Goal: Obtain resource: Download file/media

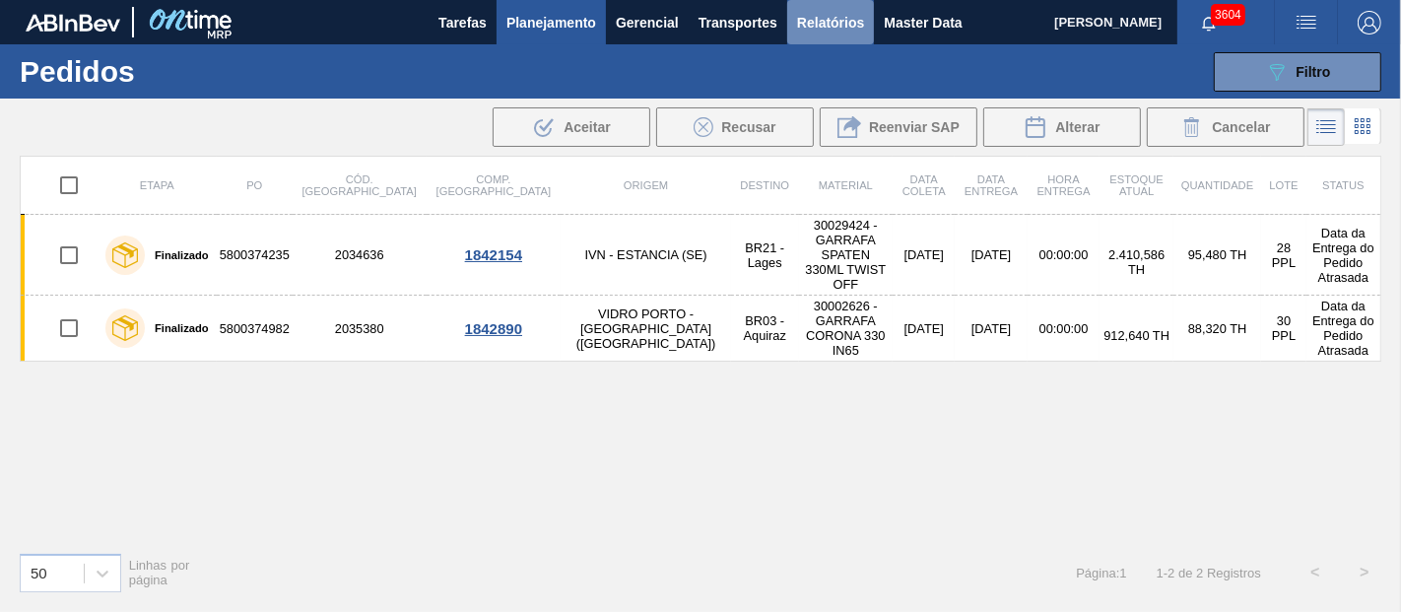
click at [848, 15] on span "Relatórios" at bounding box center [830, 23] width 67 height 24
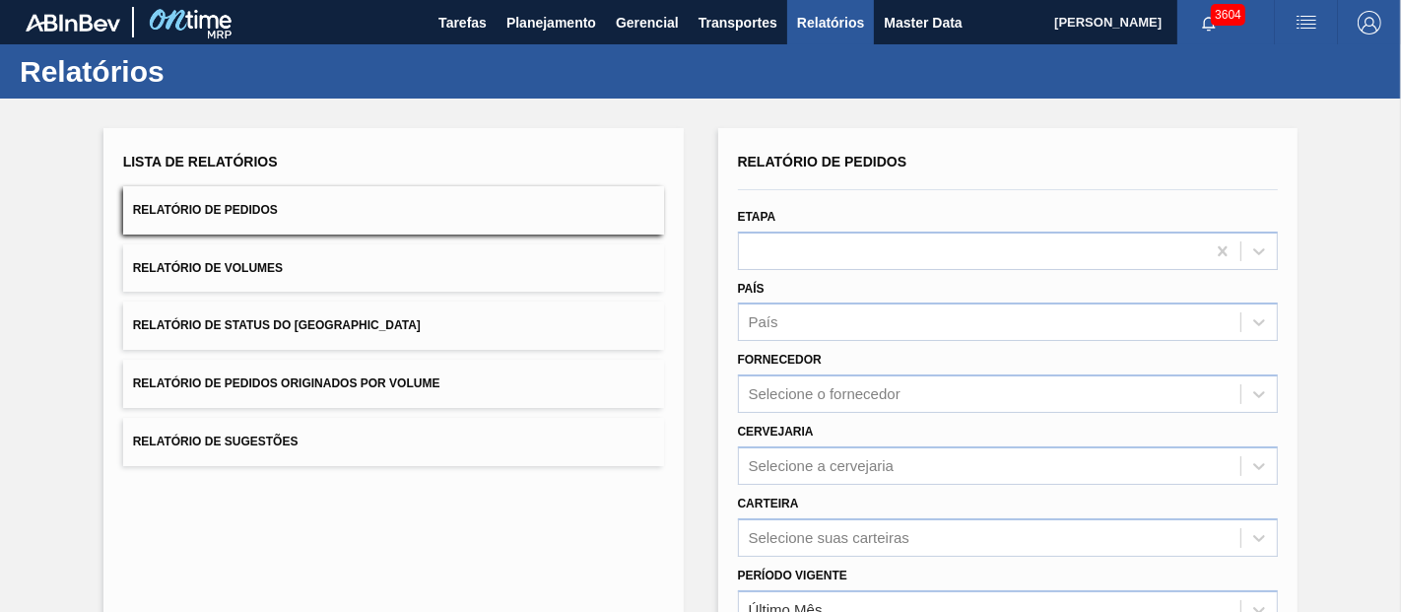
click at [326, 367] on button "Relatório de Pedidos Originados por Volume" at bounding box center [393, 384] width 541 height 48
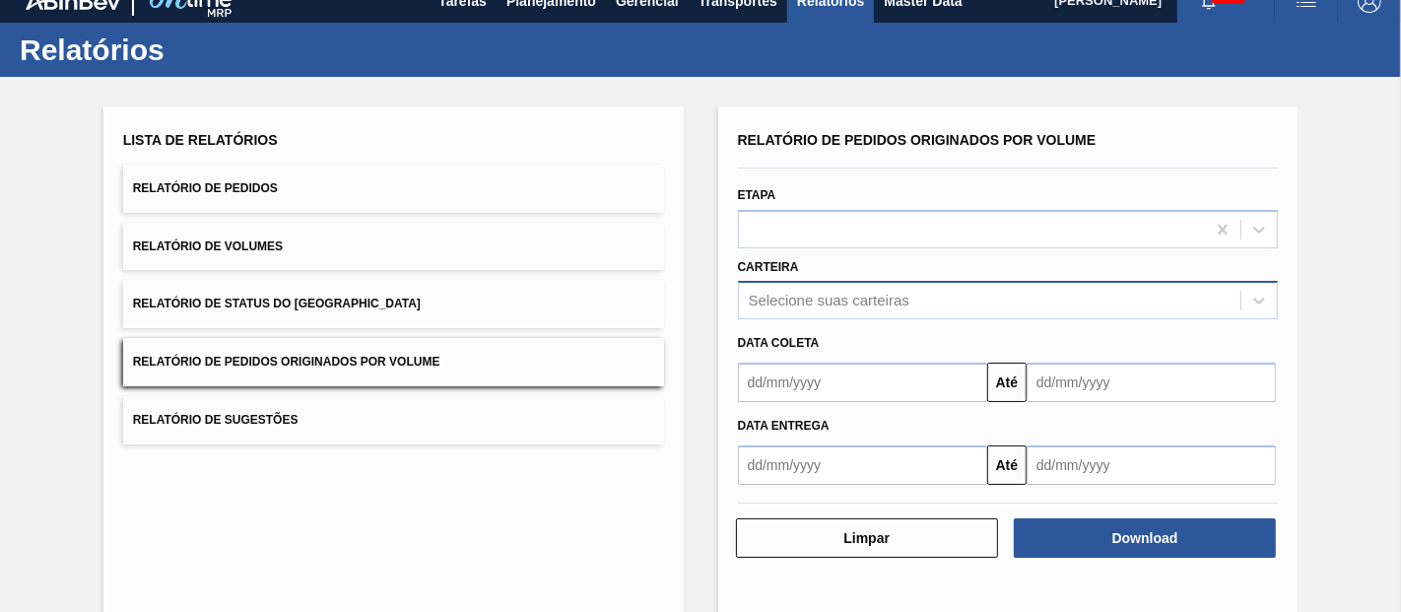
click at [810, 318] on div "Relatório de Pedidos Originados por Volume Etapa Carteira Selecione suas cartei…" at bounding box center [1008, 305] width 541 height 359
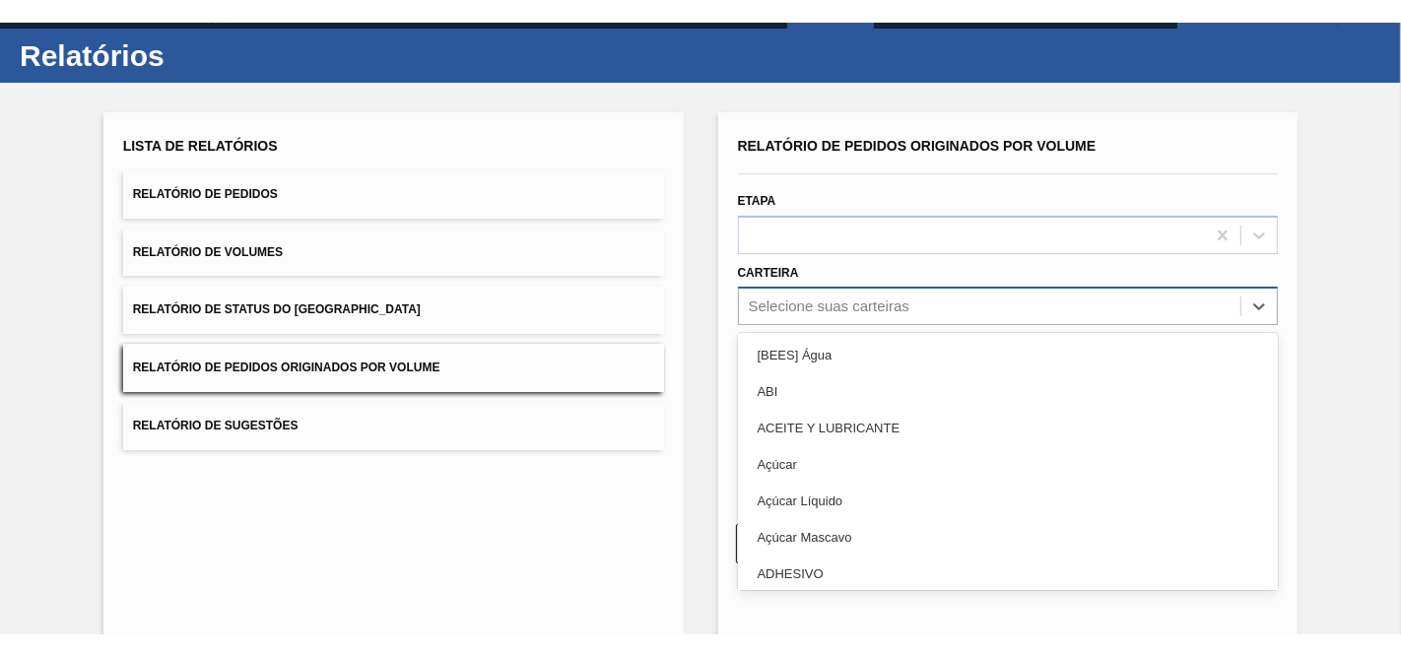
scroll to position [39, 0]
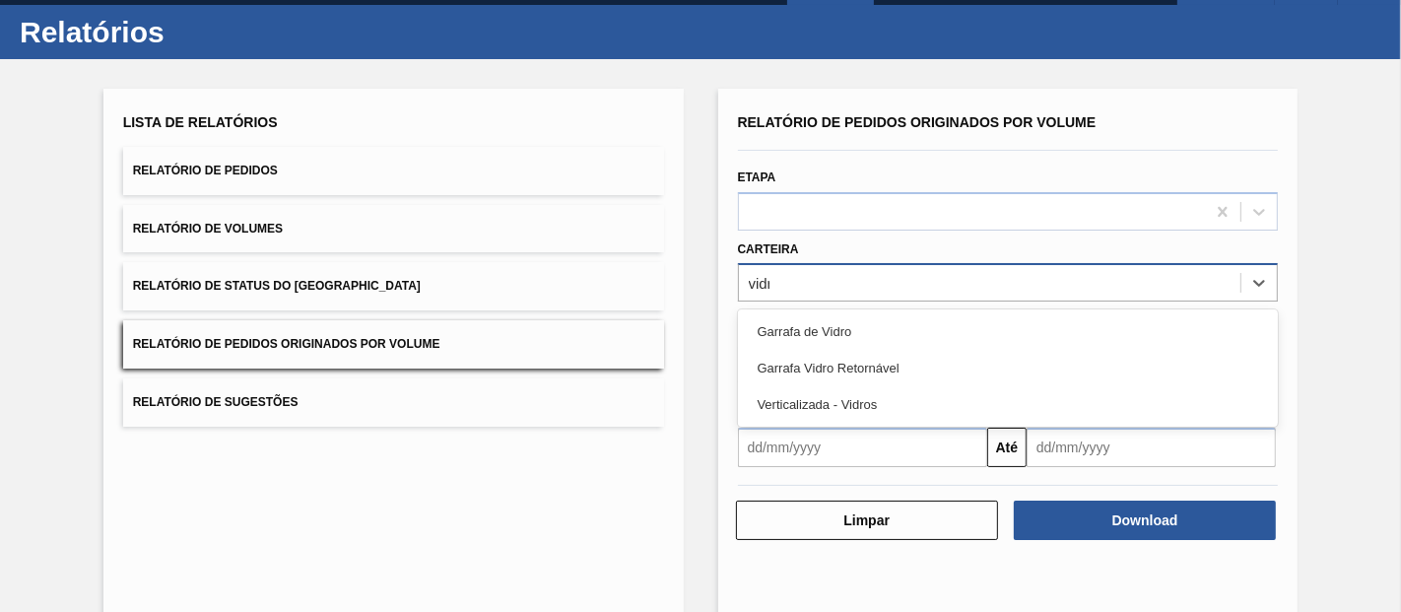
type input "vidro"
click at [810, 318] on div "Garrafa de Vidro" at bounding box center [1008, 331] width 541 height 36
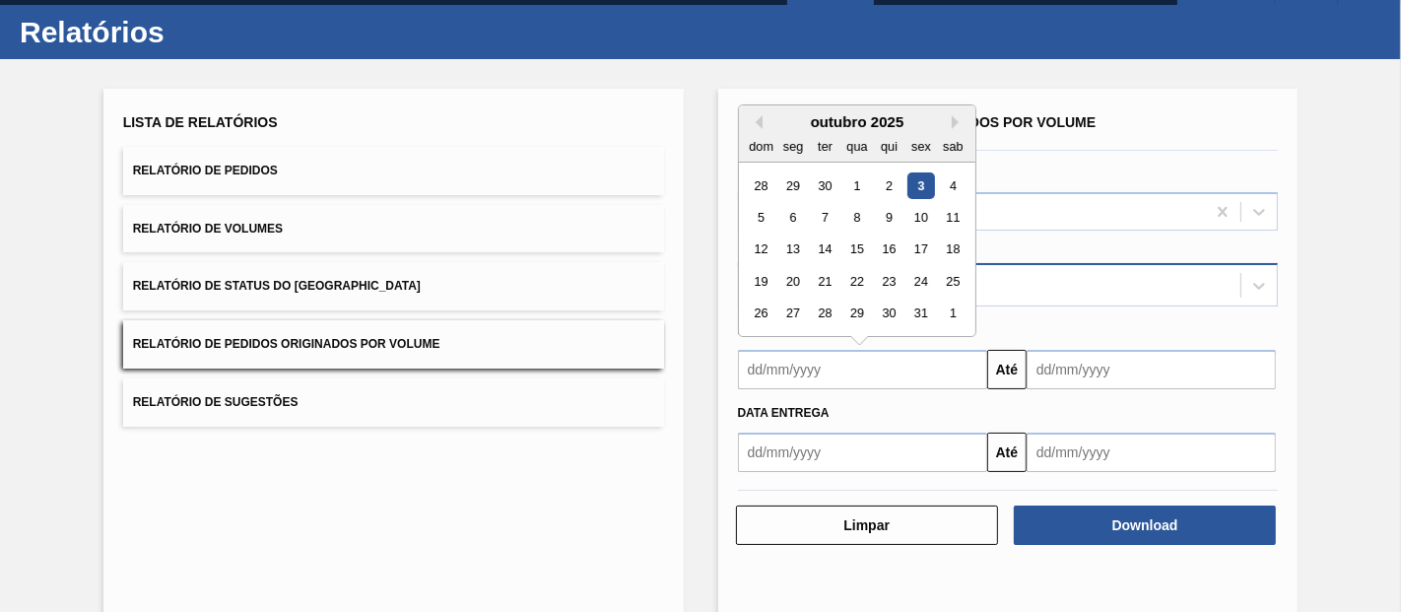
click at [787, 365] on input "text" at bounding box center [862, 369] width 249 height 39
click at [858, 181] on div "1" at bounding box center [857, 185] width 27 height 27
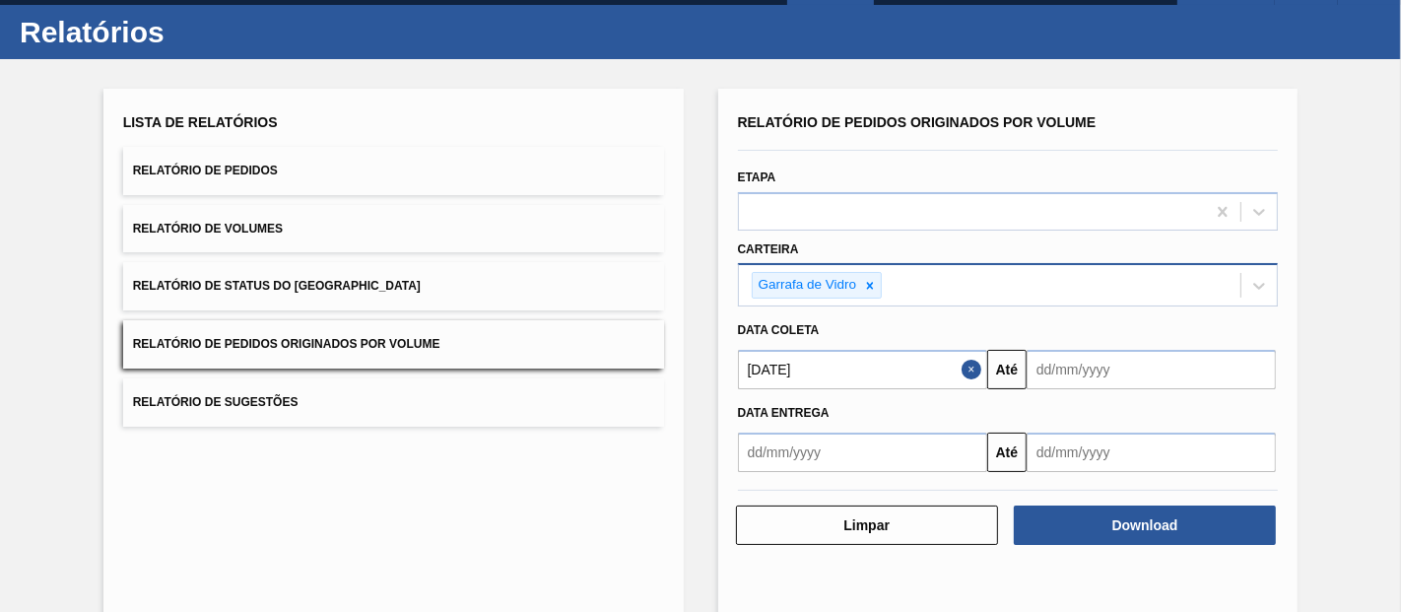
click at [1061, 365] on input "text" at bounding box center [1151, 369] width 249 height 39
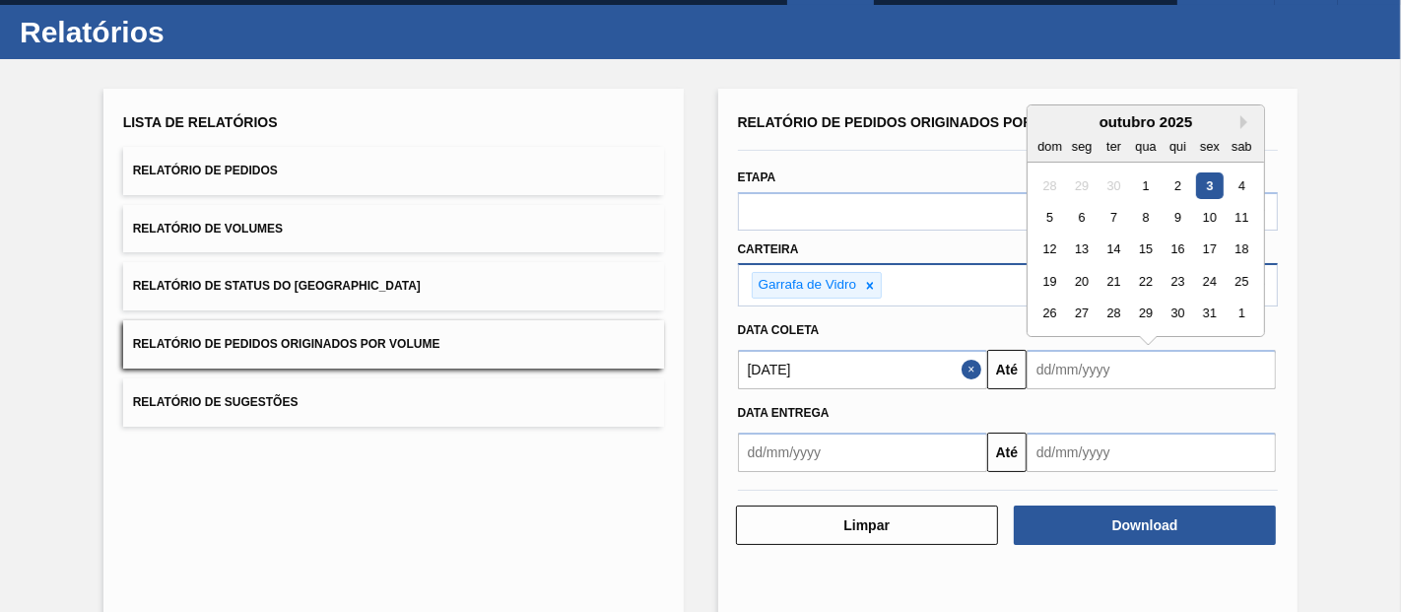
click at [754, 353] on input "[DATE]" at bounding box center [862, 369] width 249 height 39
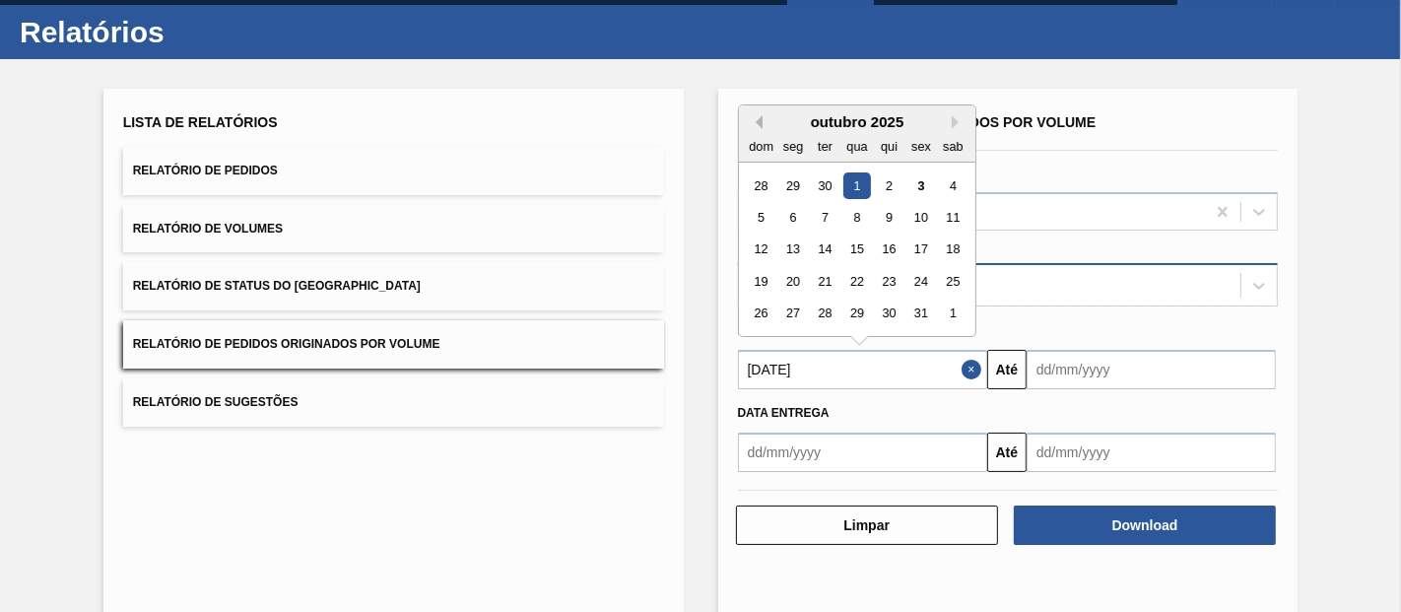
click at [755, 116] on button "Previous Month" at bounding box center [756, 122] width 14 height 14
click at [790, 178] on div "1" at bounding box center [793, 185] width 27 height 27
type input "[DATE]"
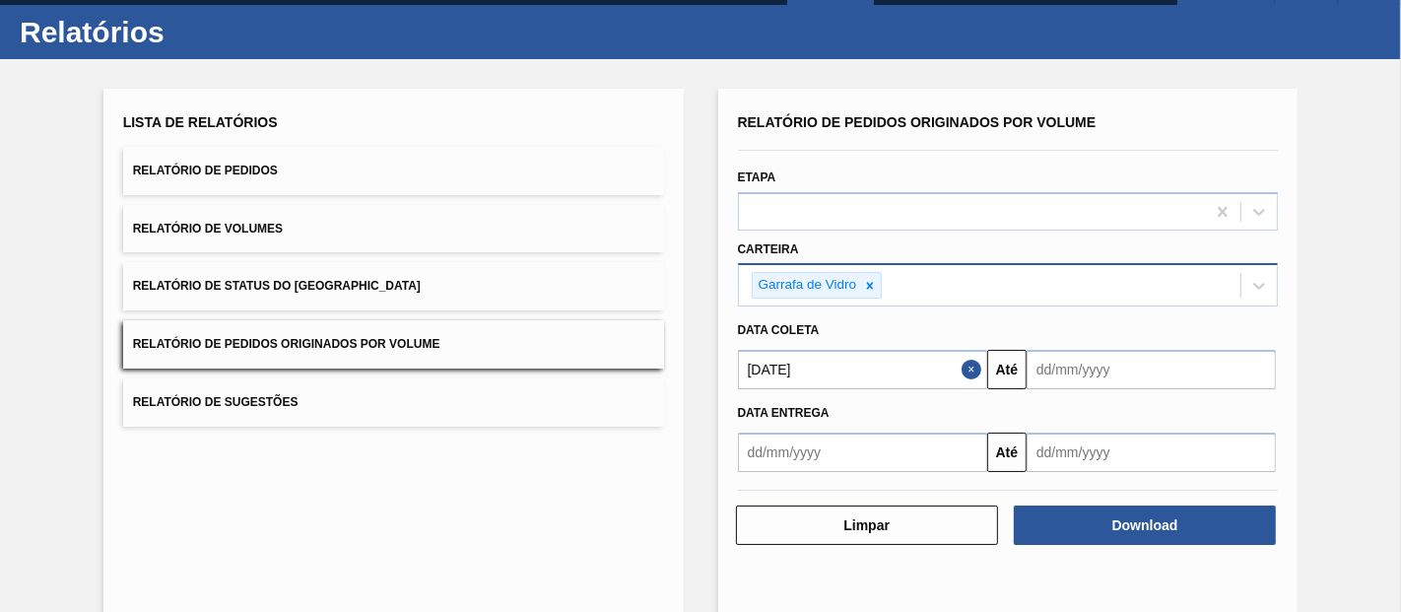
drag, startPoint x: 1062, startPoint y: 378, endPoint x: 1103, endPoint y: 385, distance: 41.0
click at [1062, 378] on input "text" at bounding box center [1151, 369] width 249 height 39
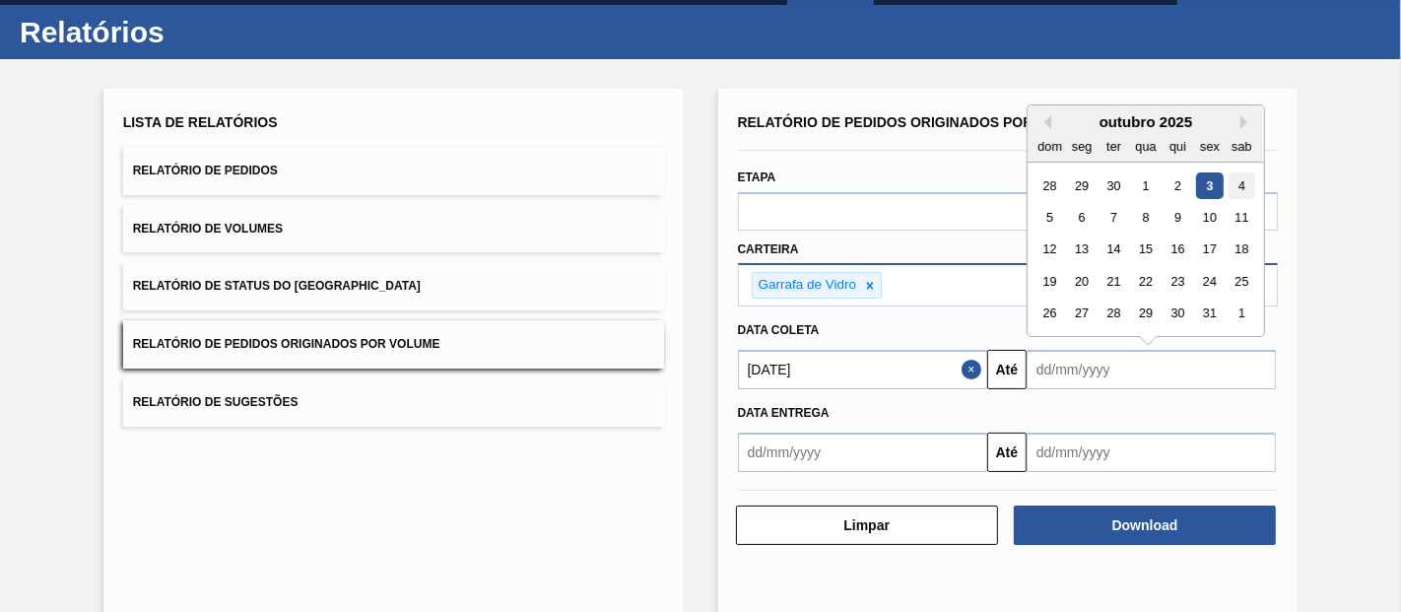
click at [1241, 180] on div "4" at bounding box center [1242, 185] width 27 height 27
type input "[DATE]"
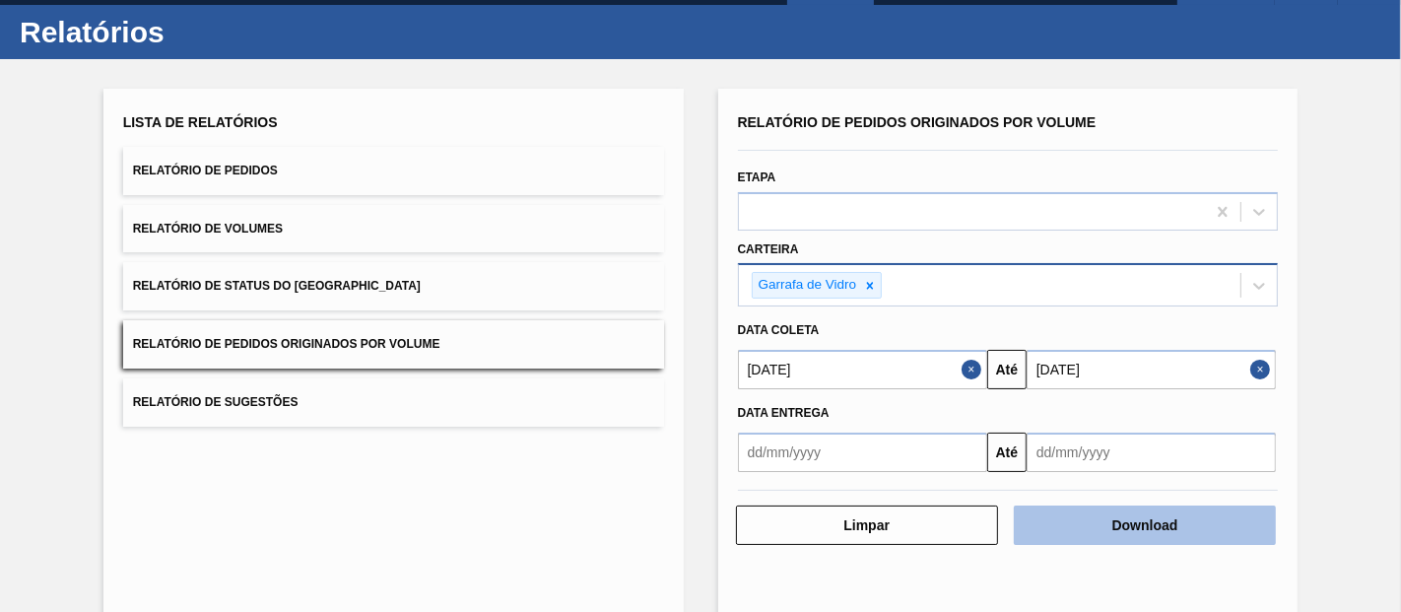
click at [1117, 515] on button "Download" at bounding box center [1145, 525] width 262 height 39
click at [1075, 521] on button "Download" at bounding box center [1145, 525] width 262 height 39
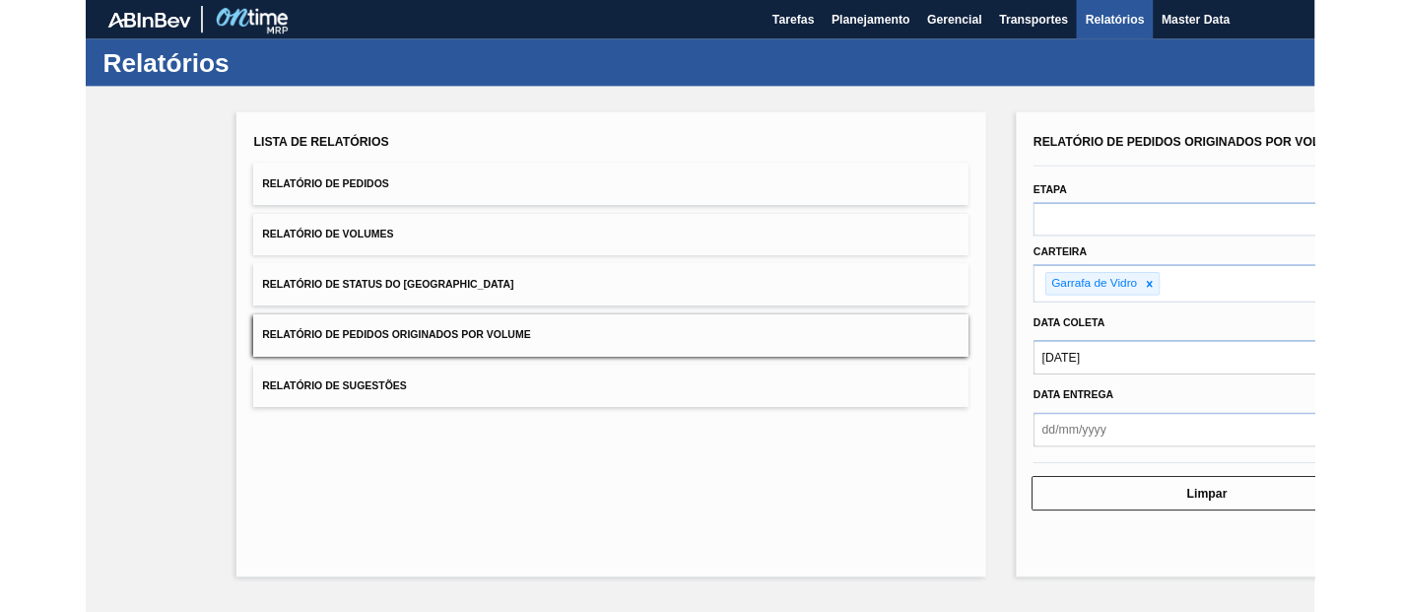
scroll to position [0, 0]
